Goal: Check status: Check status

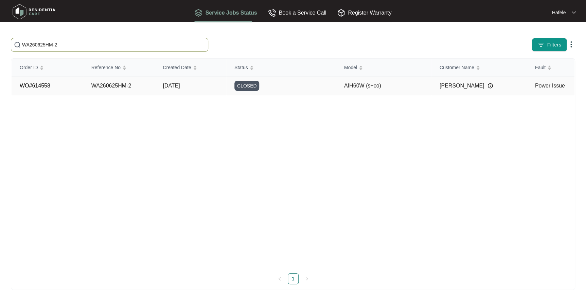
type input "WA260625HM-2"
click at [281, 81] on div "CLOSED" at bounding box center [285, 86] width 102 height 10
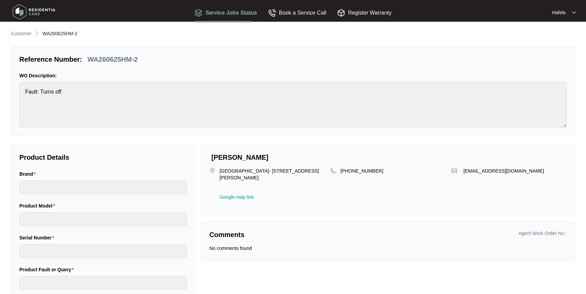
type input "inalto"
type input "AIH60W (s+co)"
type input "Power Issue"
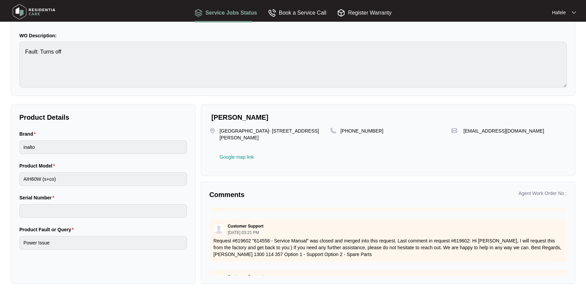
scroll to position [39, 0]
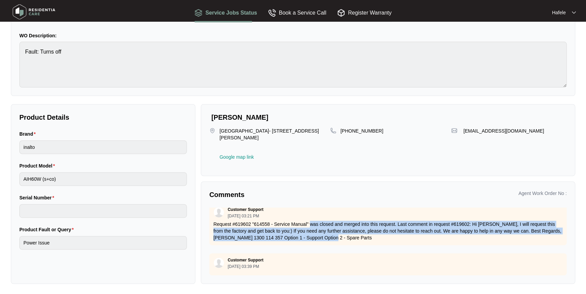
drag, startPoint x: 311, startPoint y: 218, endPoint x: 356, endPoint y: 236, distance: 47.9
click at [356, 236] on p "Request #619602 "614558 - Service Manual" was closed and merged into this reque…" at bounding box center [387, 231] width 349 height 20
drag, startPoint x: 356, startPoint y: 236, endPoint x: 373, endPoint y: 222, distance: 21.7
click at [373, 222] on p "Request #619602 "614558 - Service Manual" was closed and merged into this reque…" at bounding box center [387, 231] width 349 height 20
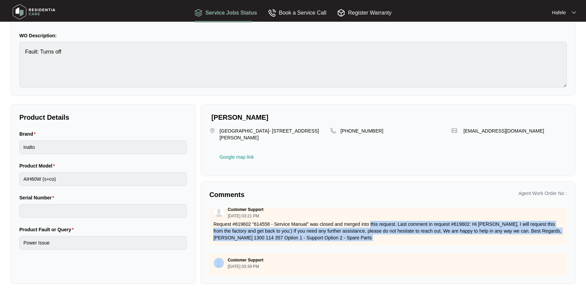
drag, startPoint x: 373, startPoint y: 222, endPoint x: 369, endPoint y: 232, distance: 10.1
click at [373, 222] on p "Request #619602 "614558 - Service Manual" was closed and merged into this reque…" at bounding box center [387, 231] width 349 height 20
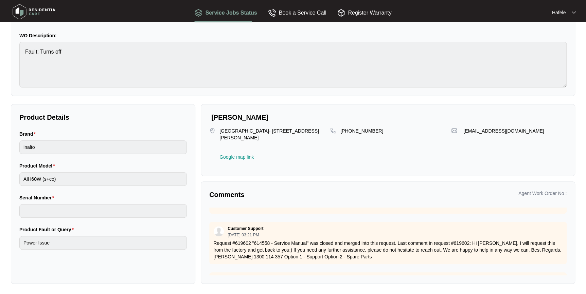
scroll to position [0, 0]
